Goal: Task Accomplishment & Management: Use online tool/utility

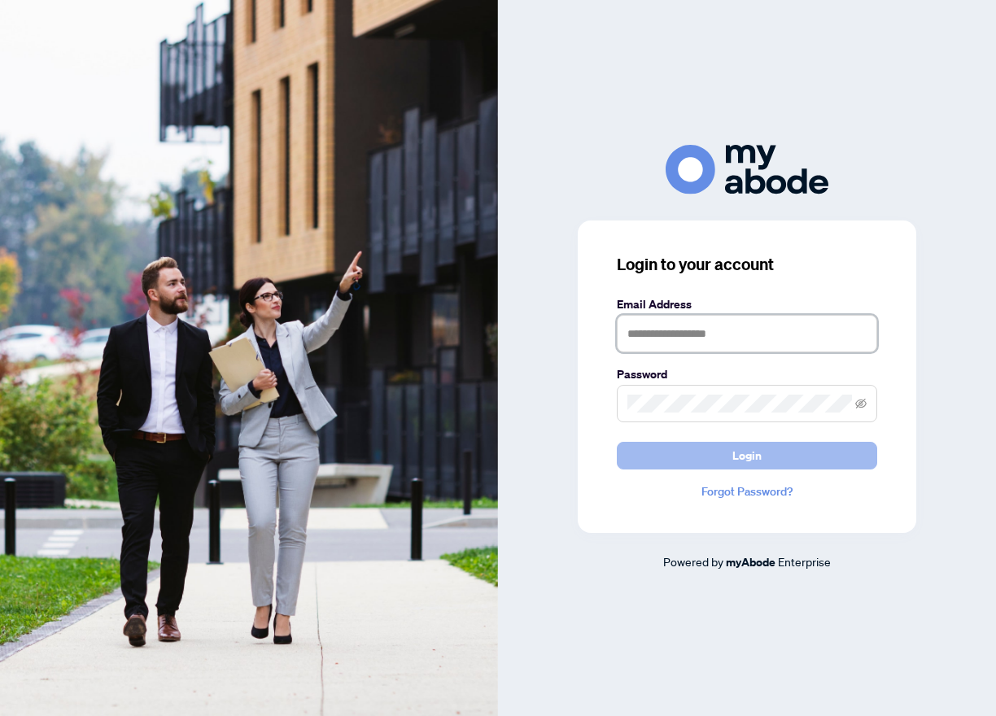
type input "**********"
click at [752, 456] on span "Login" at bounding box center [746, 456] width 29 height 26
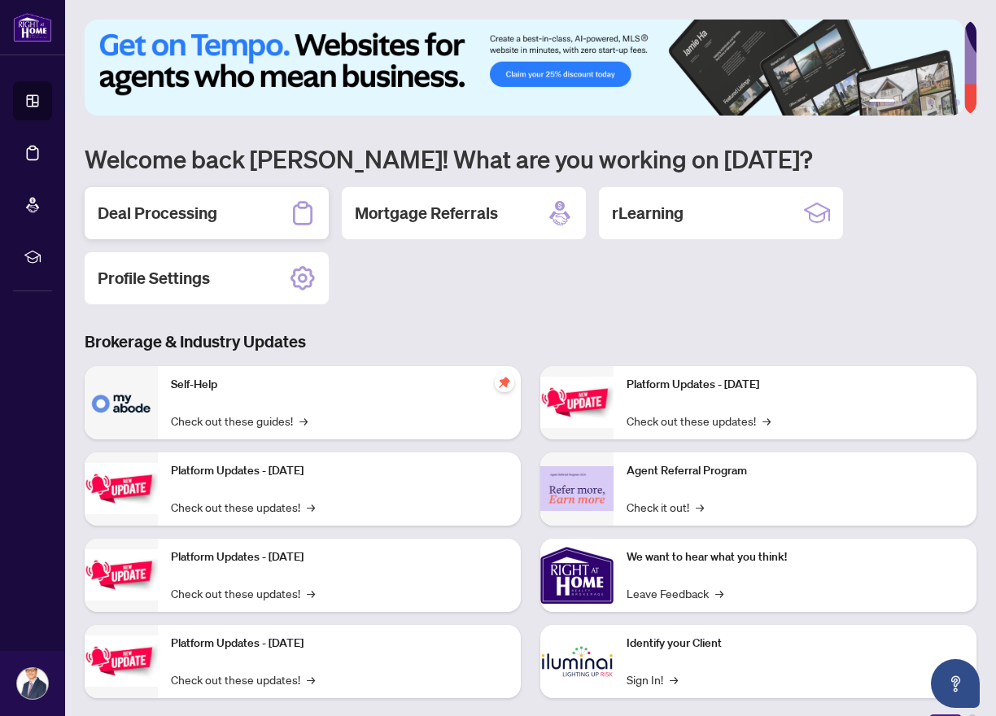
click at [194, 208] on h2 "Deal Processing" at bounding box center [158, 213] width 120 height 23
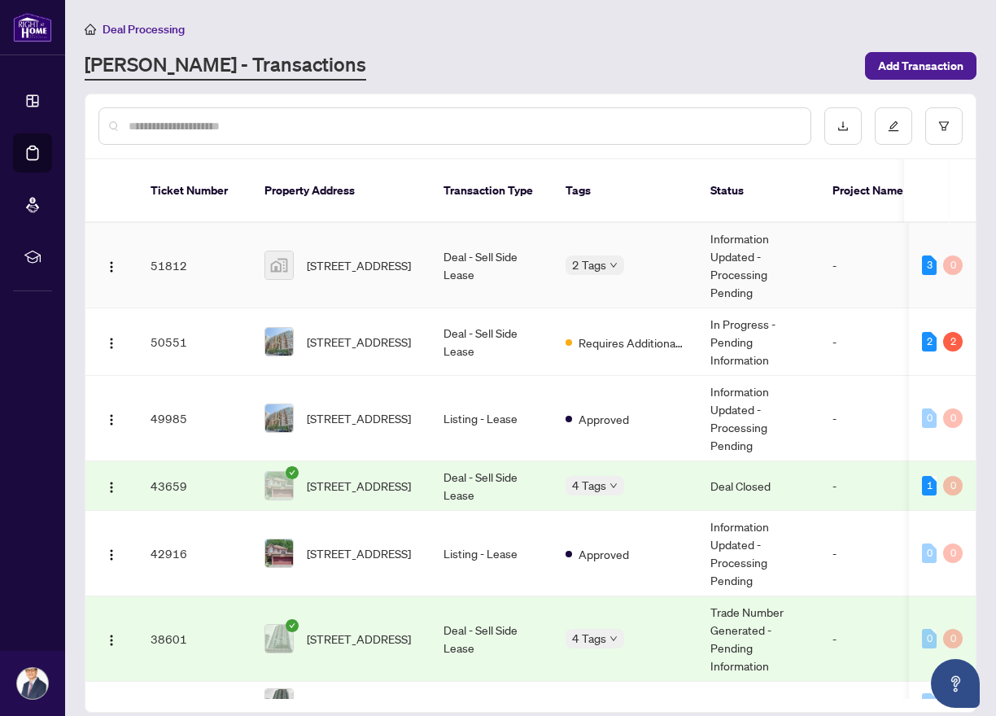
click at [175, 242] on td "51812" at bounding box center [194, 265] width 114 height 85
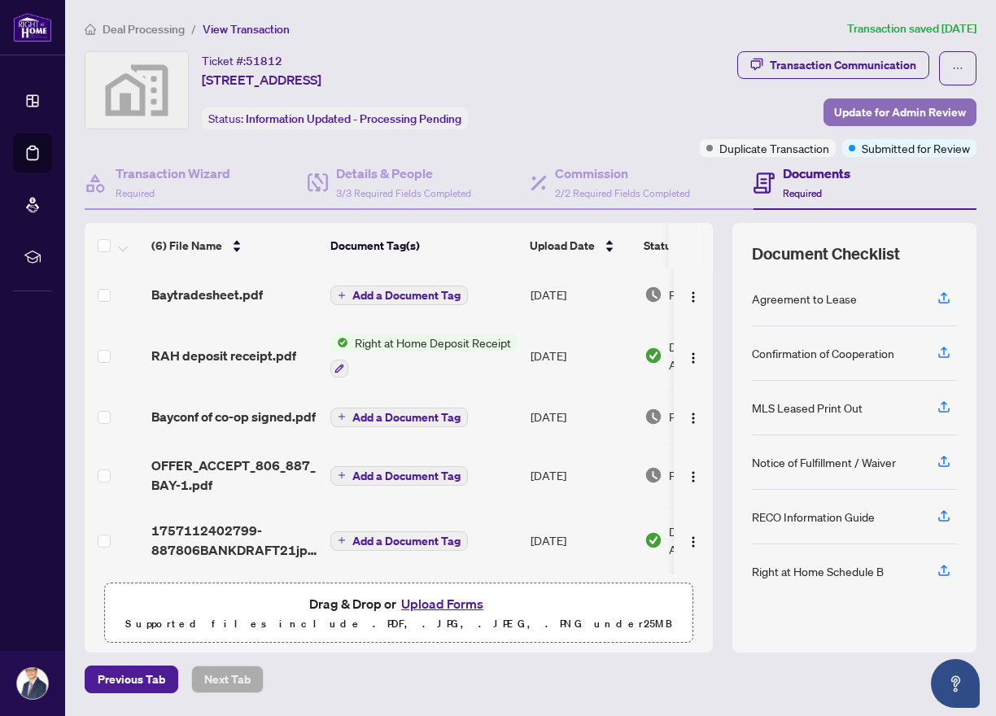
click at [888, 113] on span "Update for Admin Review" at bounding box center [900, 112] width 132 height 26
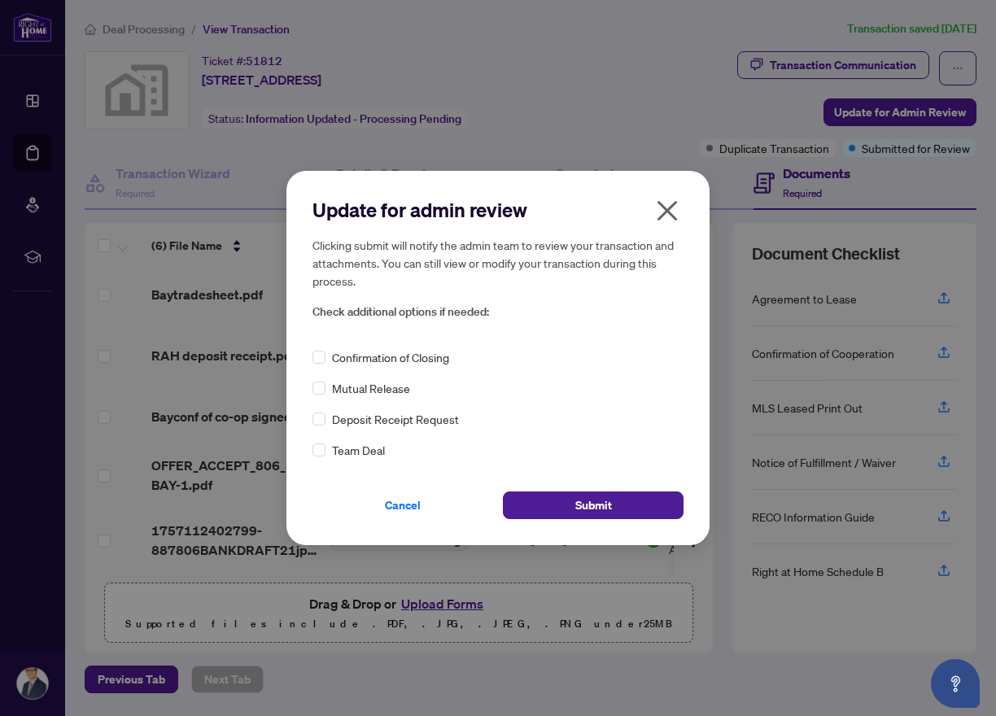
click at [325, 357] on div "Confirmation of Closing" at bounding box center [497, 357] width 371 height 18
click at [561, 504] on button "Submit" at bounding box center [593, 505] width 181 height 28
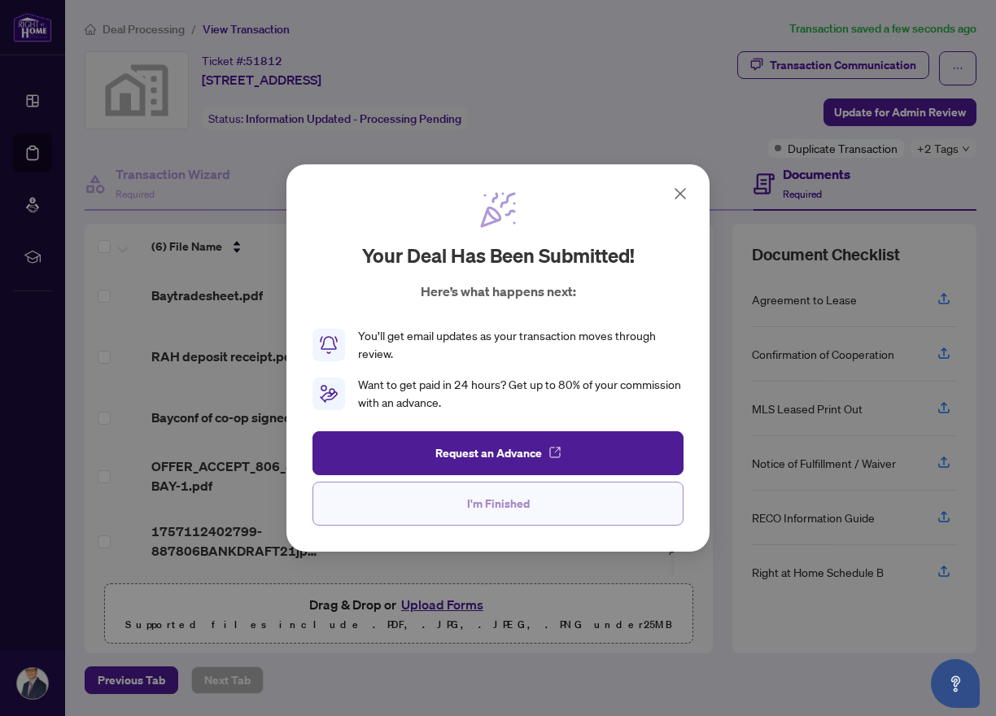
click at [518, 503] on span "I'm Finished" at bounding box center [498, 504] width 63 height 26
